Goal: Task Accomplishment & Management: Use online tool/utility

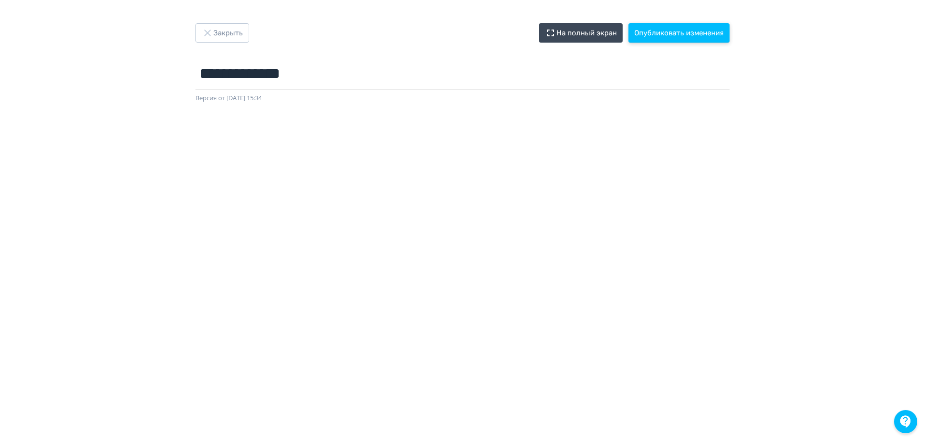
click at [664, 33] on button "Опубликовать изменения" at bounding box center [679, 32] width 101 height 19
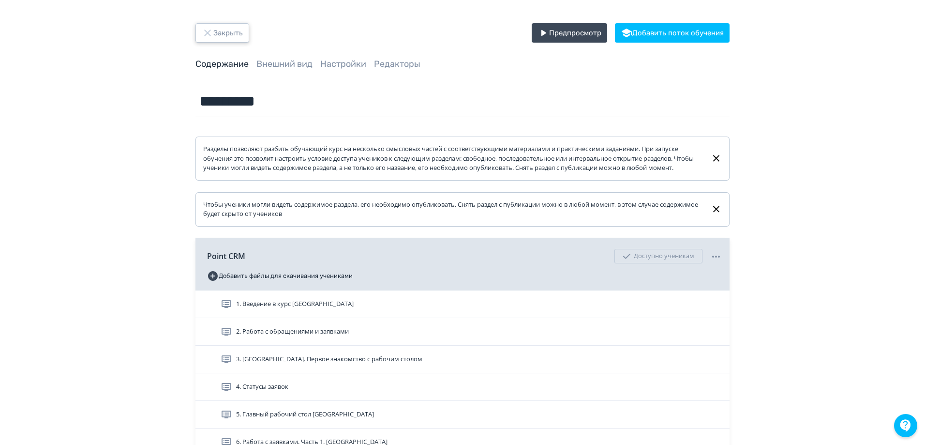
click at [224, 36] on button "Закрыть" at bounding box center [222, 32] width 54 height 19
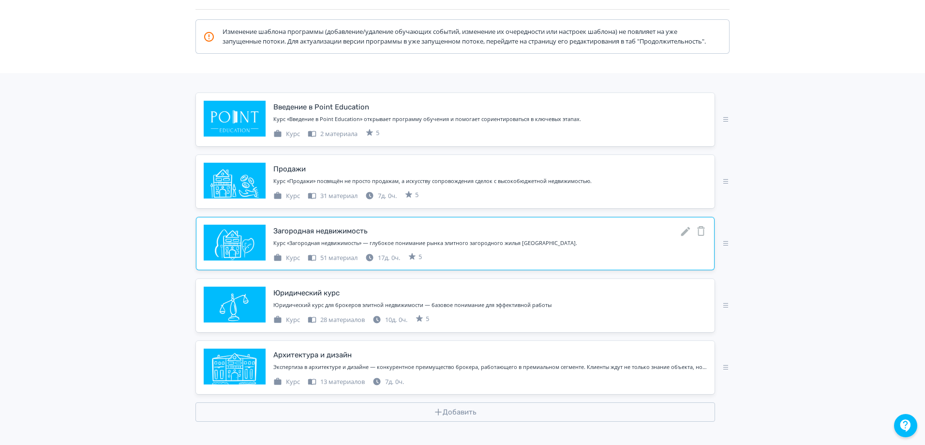
scroll to position [145, 0]
click at [685, 236] on icon at bounding box center [685, 231] width 9 height 9
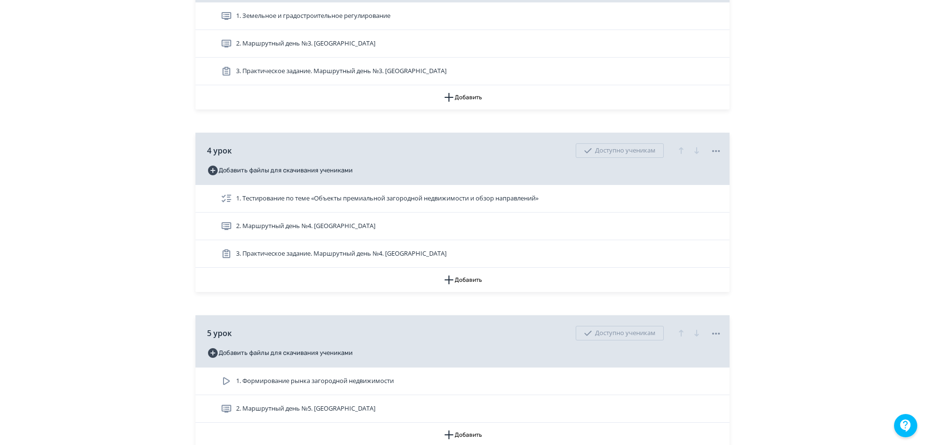
scroll to position [919, 0]
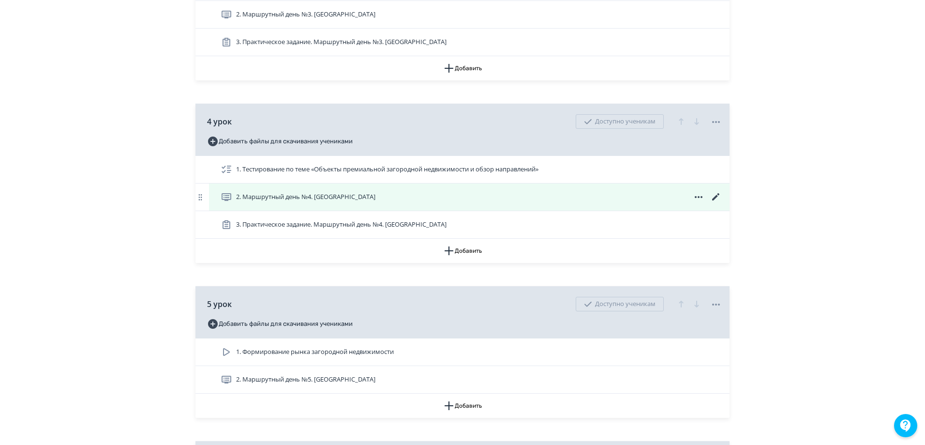
click at [713, 203] on icon at bounding box center [716, 197] width 12 height 12
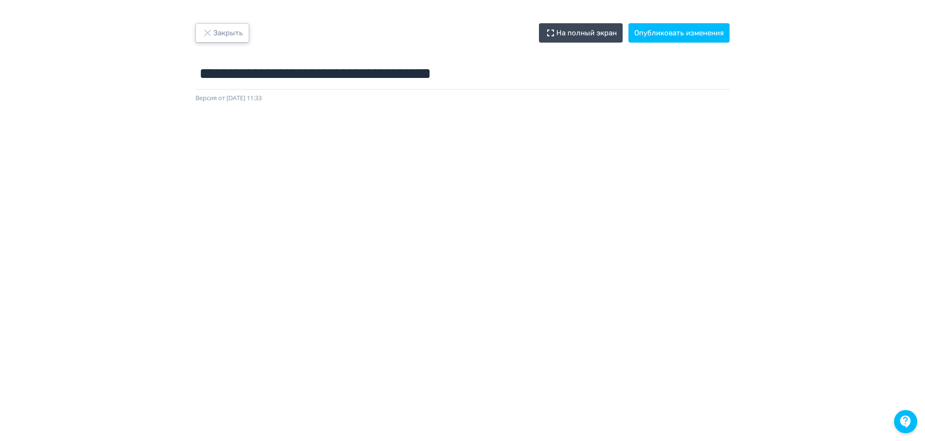
click at [228, 37] on button "Закрыть" at bounding box center [222, 32] width 54 height 19
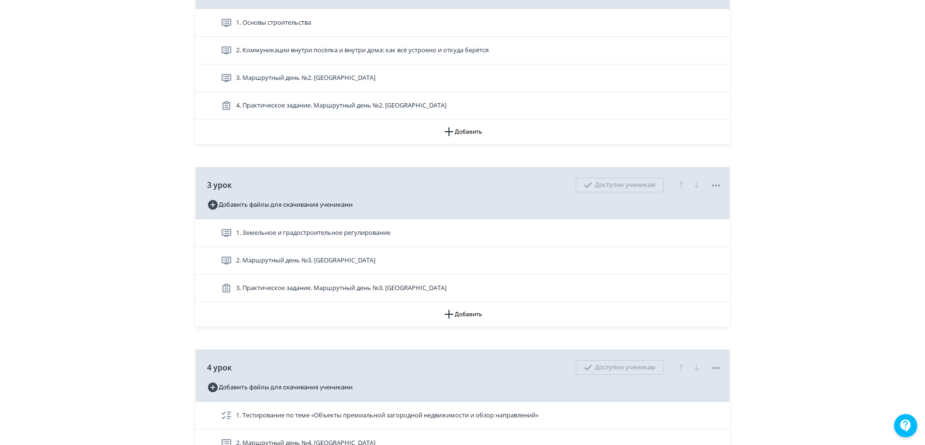
scroll to position [677, 0]
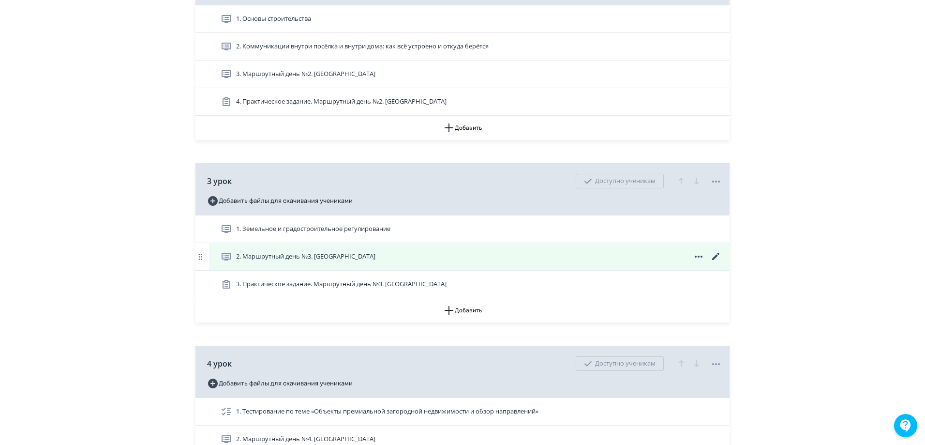
click at [716, 262] on icon at bounding box center [716, 257] width 12 height 12
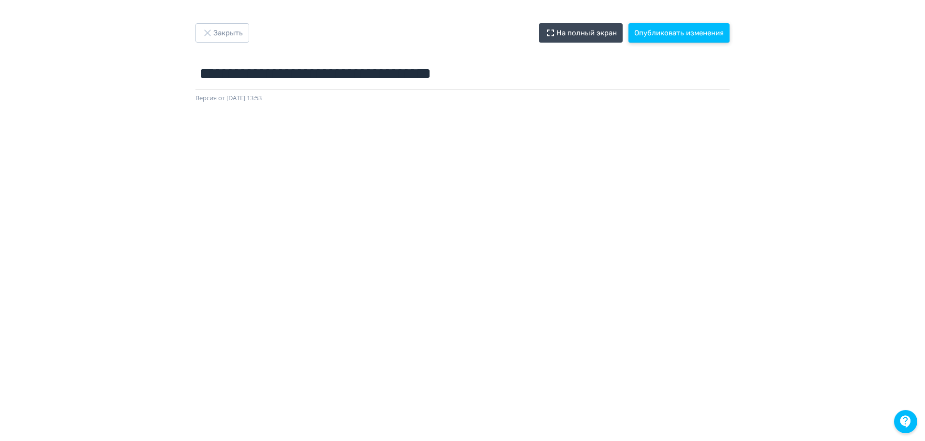
click at [670, 32] on button "Опубликовать изменения" at bounding box center [679, 32] width 101 height 19
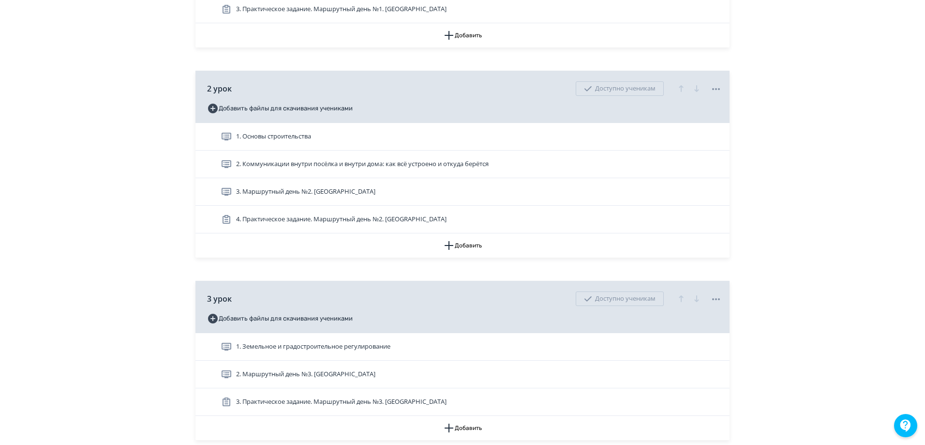
scroll to position [677, 0]
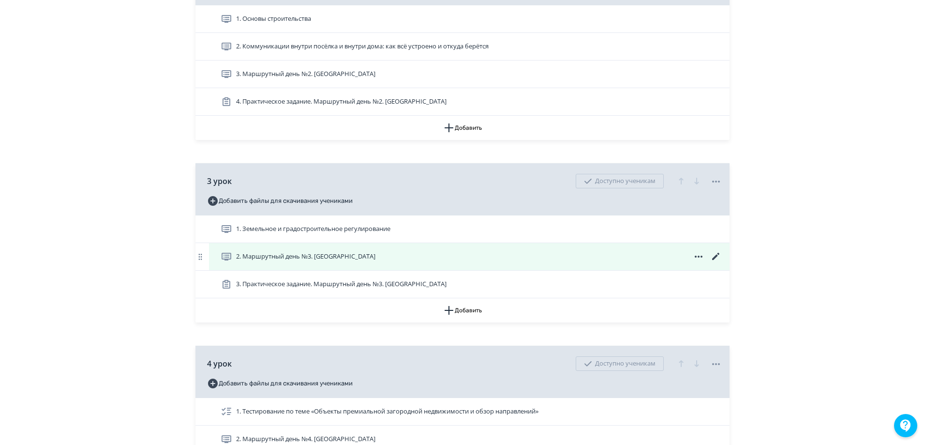
click at [713, 262] on icon at bounding box center [716, 257] width 12 height 12
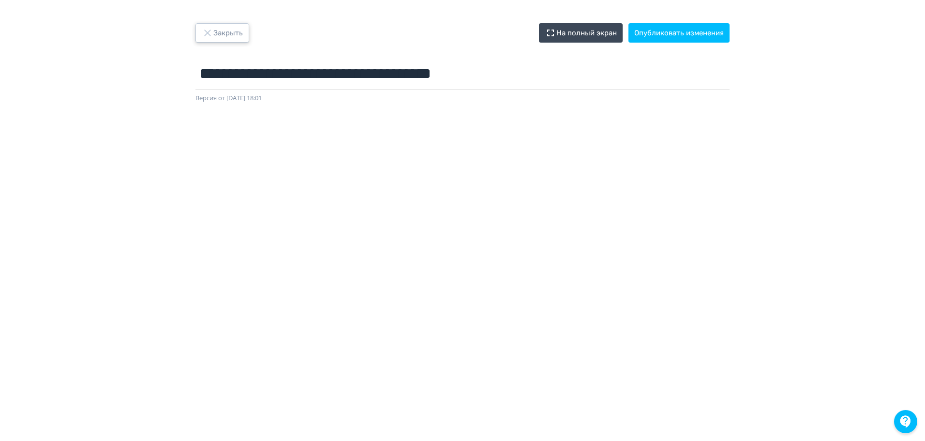
click at [220, 34] on button "Закрыть" at bounding box center [222, 32] width 54 height 19
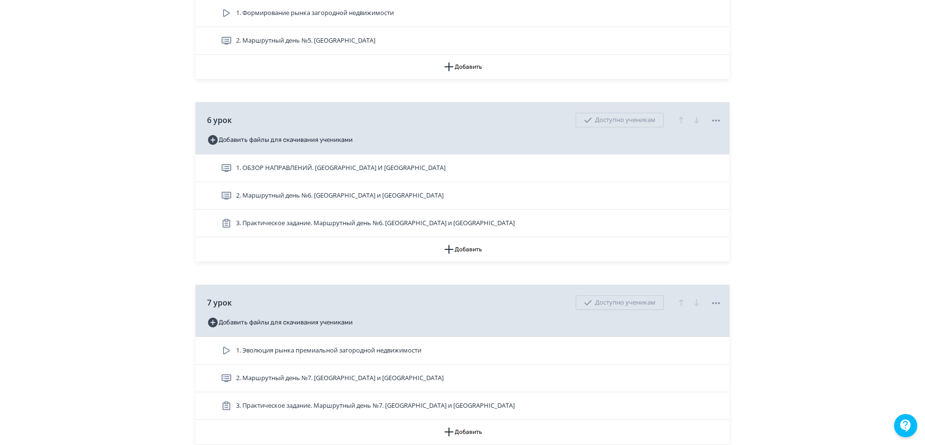
scroll to position [1500, 0]
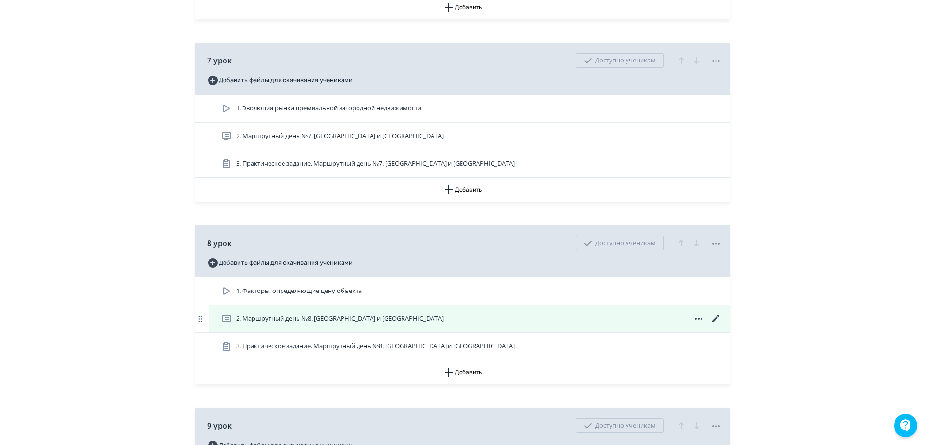
click at [719, 324] on icon at bounding box center [716, 319] width 12 height 12
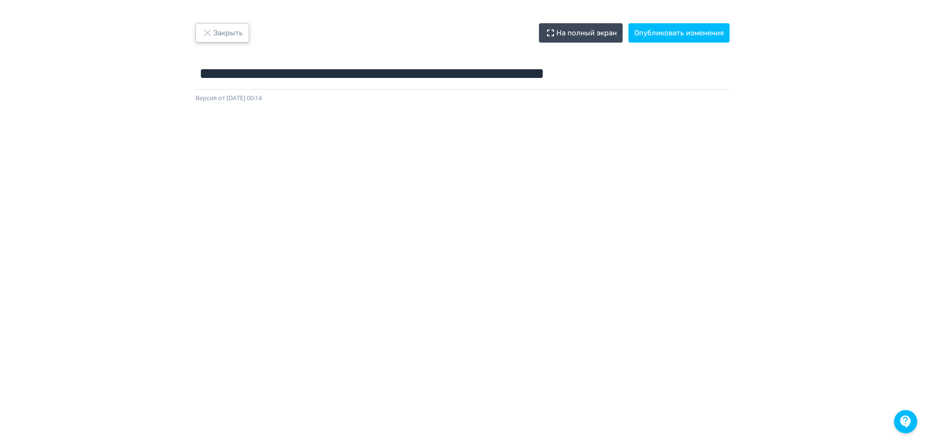
click at [231, 36] on button "Закрыть" at bounding box center [222, 32] width 54 height 19
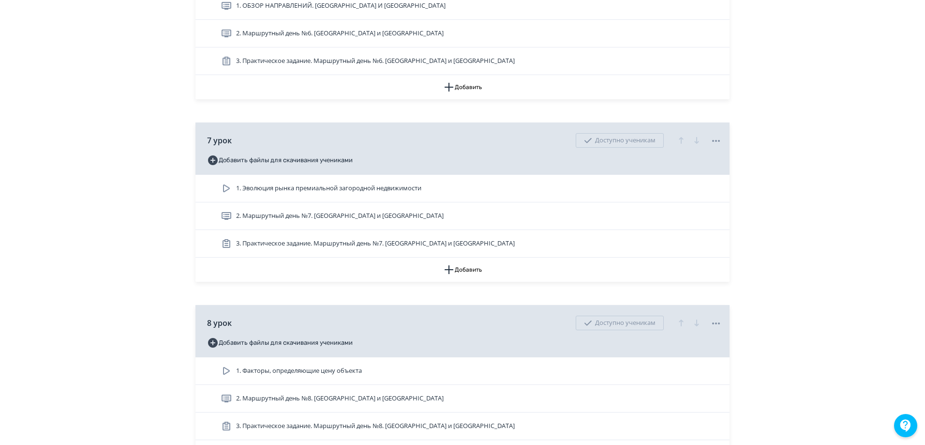
scroll to position [1500, 0]
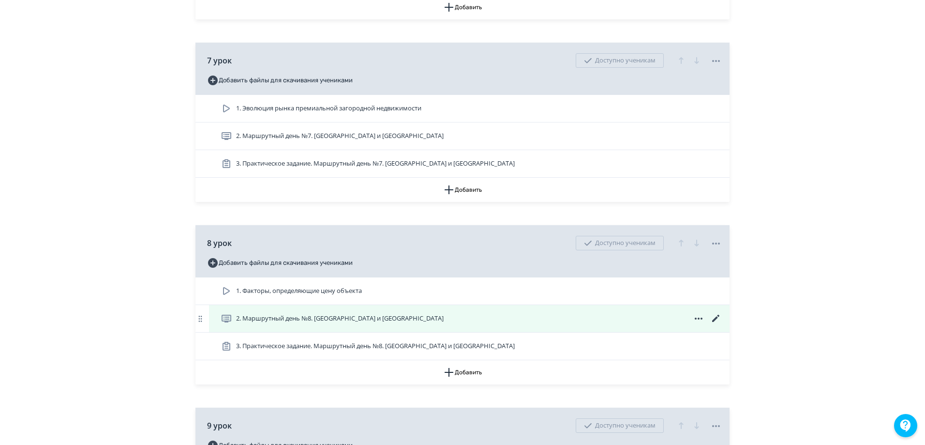
click at [716, 324] on icon at bounding box center [716, 319] width 12 height 12
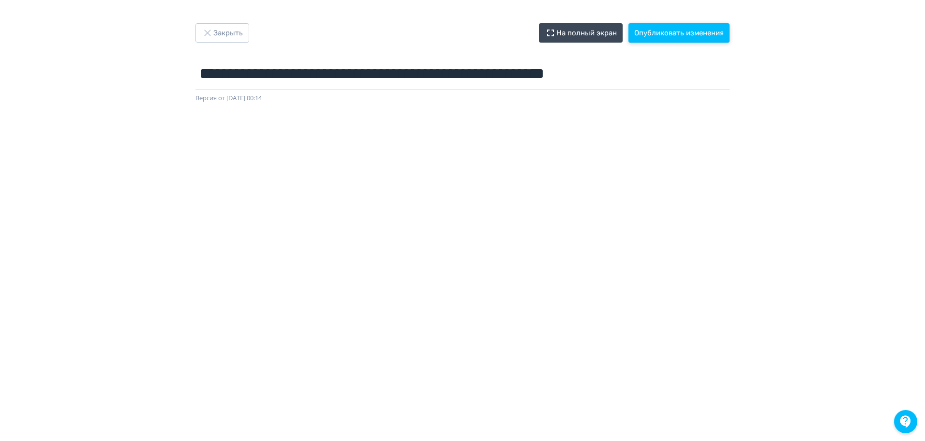
click at [672, 32] on button "Опубликовать изменения" at bounding box center [679, 32] width 101 height 19
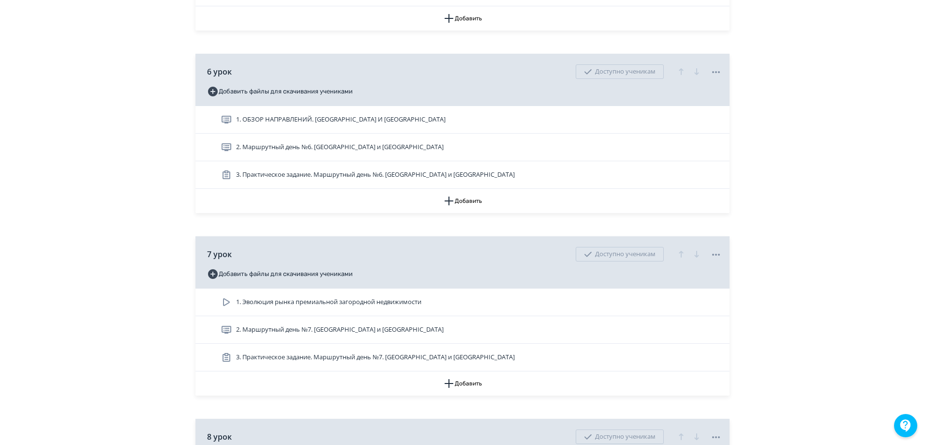
scroll to position [1500, 0]
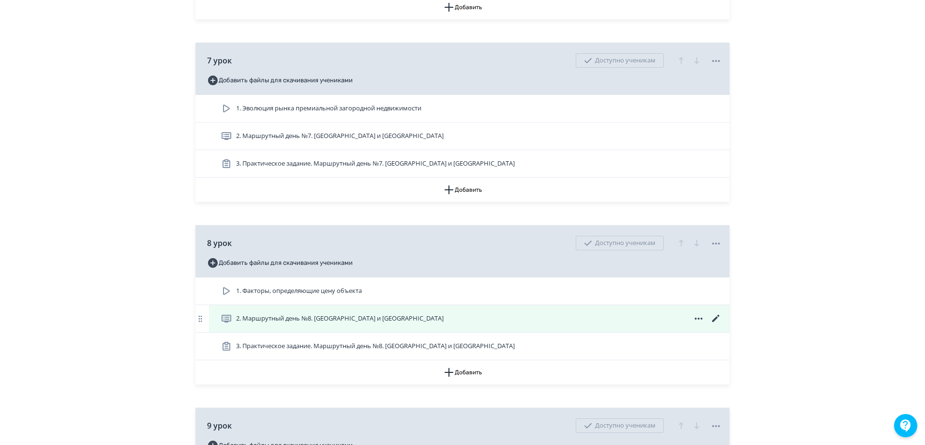
click at [719, 322] on icon at bounding box center [715, 318] width 7 height 7
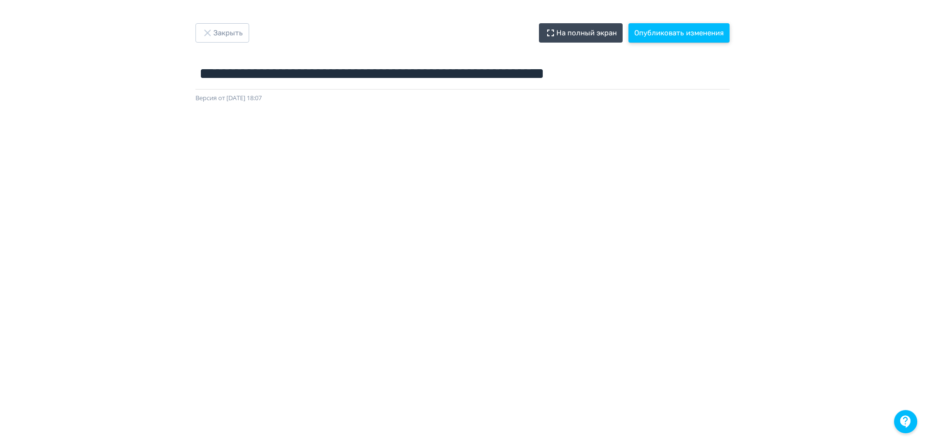
click at [701, 31] on button "Опубликовать изменения" at bounding box center [679, 32] width 101 height 19
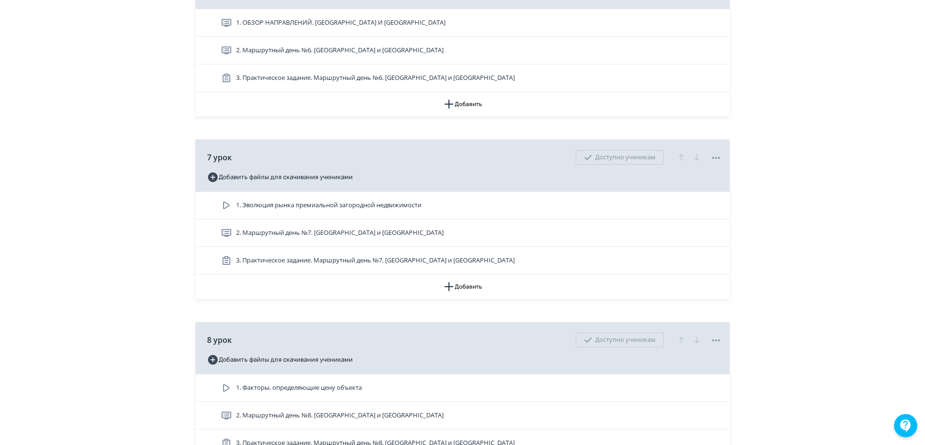
scroll to position [1597, 0]
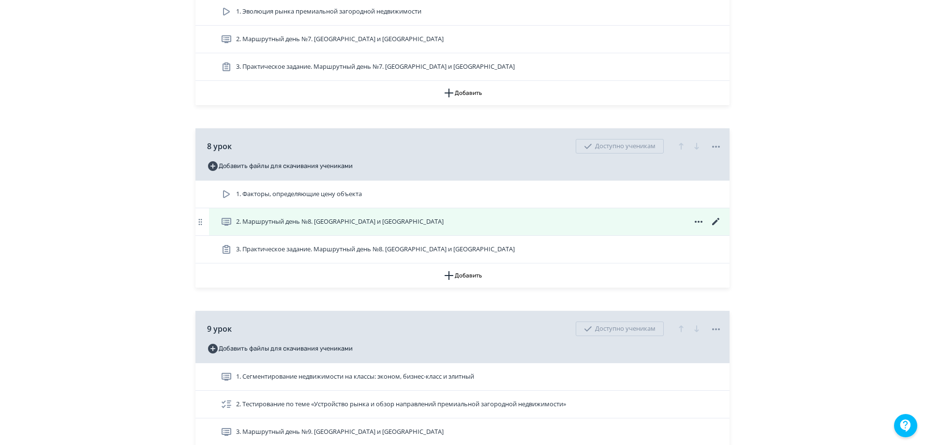
click at [720, 227] on icon at bounding box center [716, 222] width 12 height 12
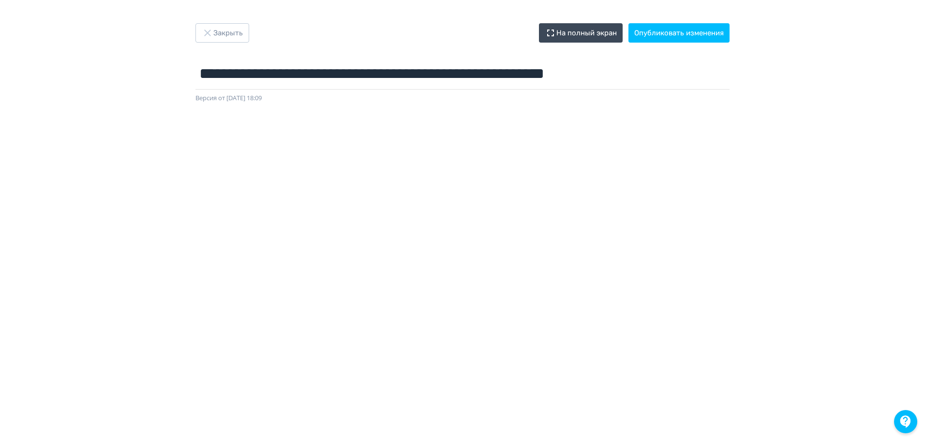
scroll to position [48, 0]
